Goal: Check status

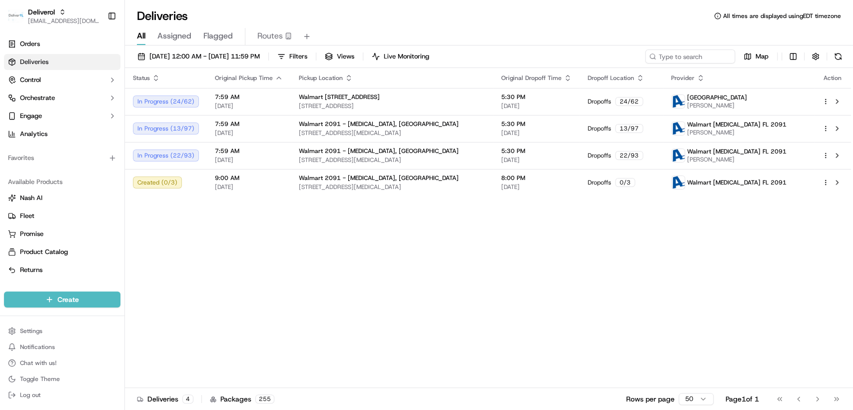
click at [460, 278] on div "Status Original Pickup Time Pickup Location Original Dropoff Time Dropoff Locat…" at bounding box center [488, 228] width 726 height 320
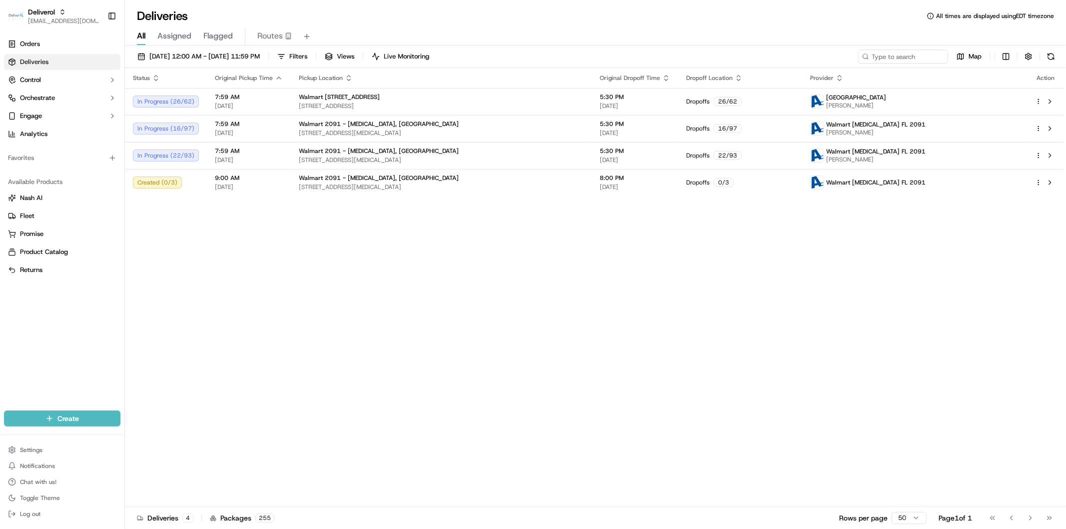
click at [362, 241] on div "Status Original Pickup Time Pickup Location Original Dropoff Time Dropoff Locat…" at bounding box center [594, 287] width 939 height 439
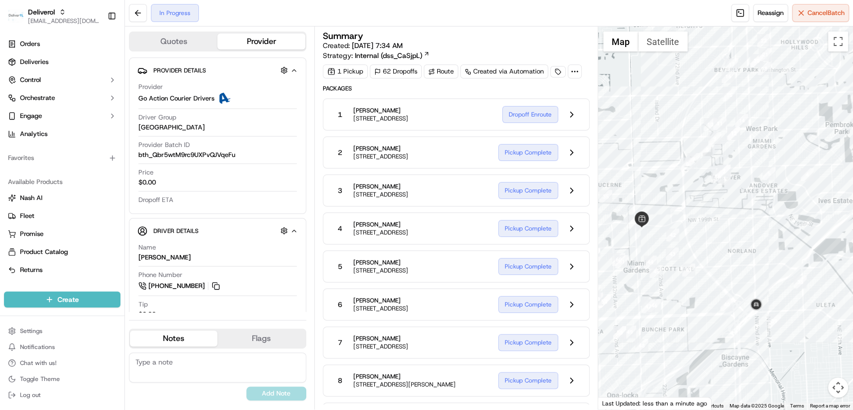
scroll to position [1876, 0]
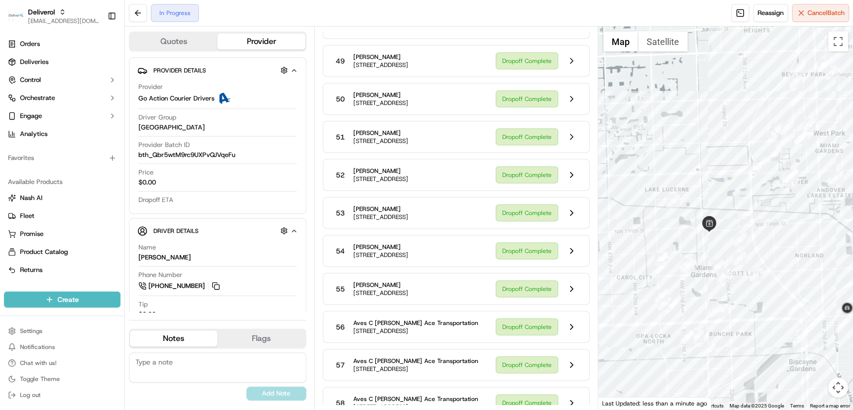
drag, startPoint x: 664, startPoint y: 200, endPoint x: 736, endPoint y: 206, distance: 72.2
click at [736, 206] on div at bounding box center [725, 217] width 255 height 383
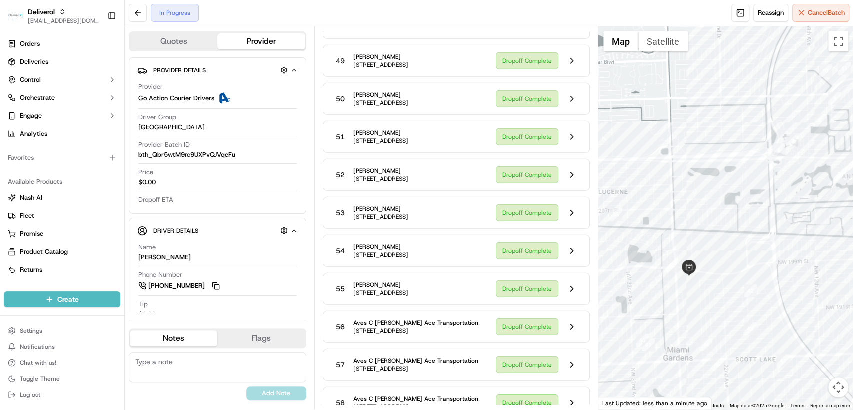
drag, startPoint x: 746, startPoint y: 206, endPoint x: 735, endPoint y: 221, distance: 18.6
click at [735, 221] on div at bounding box center [725, 217] width 255 height 383
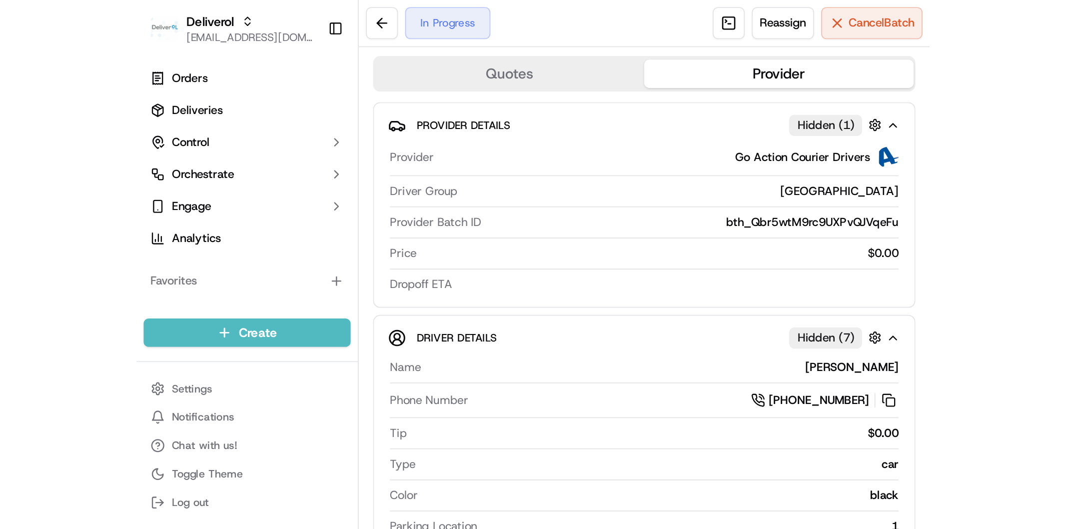
scroll to position [0, 0]
